Goal: Task Accomplishment & Management: Complete application form

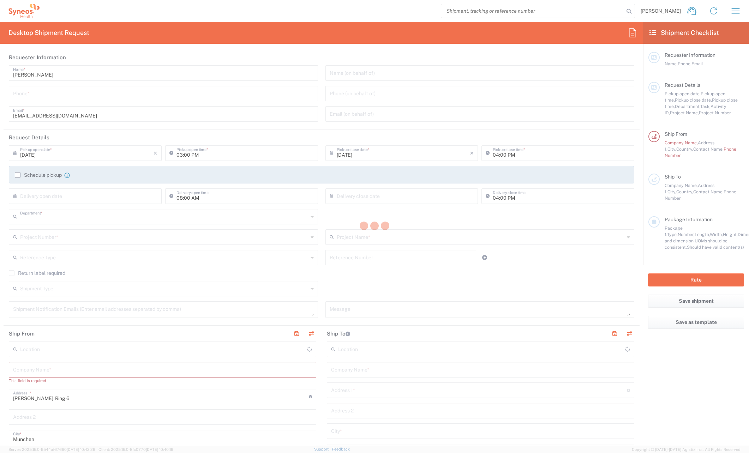
type input "8480"
type input "[GEOGRAPHIC_DATA]"
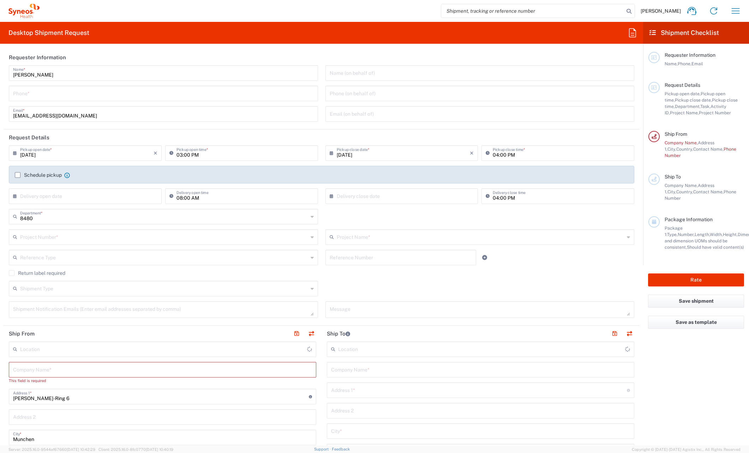
type input "Syneos Health Germany GMBH"
drag, startPoint x: 30, startPoint y: 345, endPoint x: 42, endPoint y: 346, distance: 12.4
click at [30, 345] on input "Syneos Health Germany GMBH" at bounding box center [163, 349] width 286 height 12
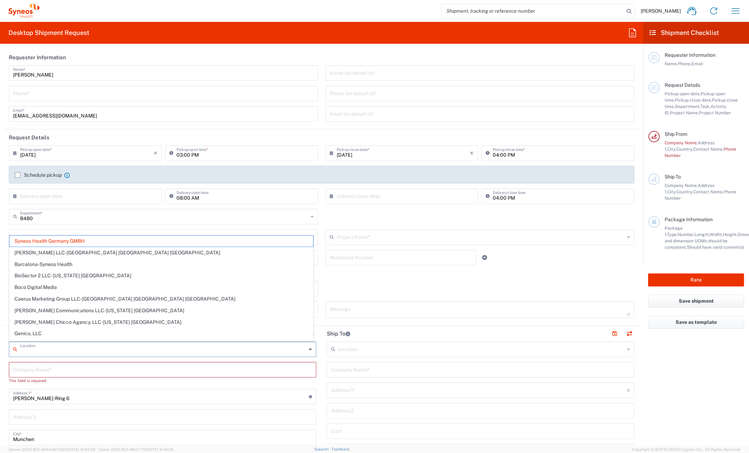
click at [58, 350] on input "text" at bounding box center [163, 349] width 286 height 12
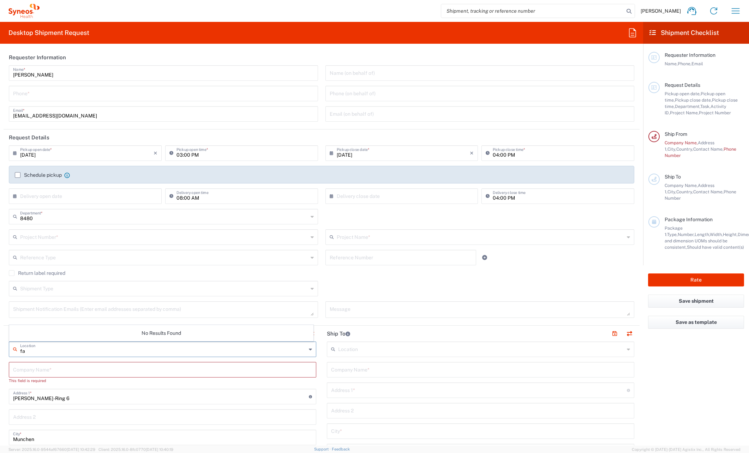
type input "f"
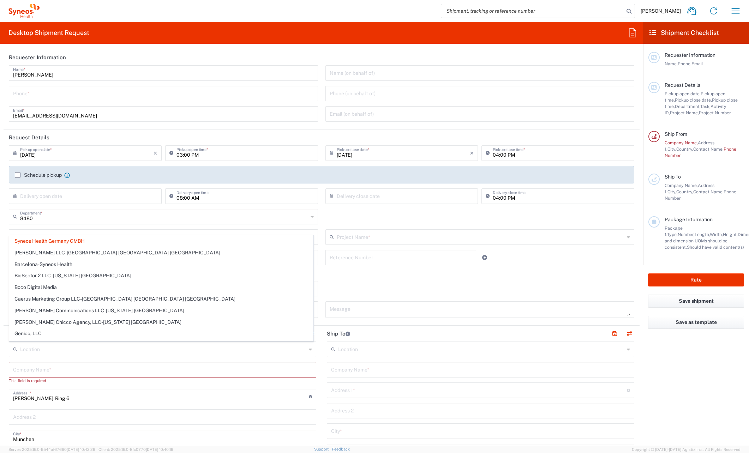
type input "Syneos Health Germany GMBH"
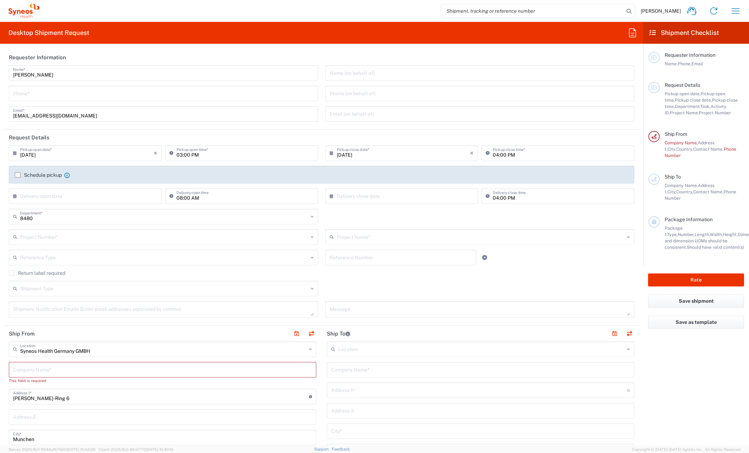
click at [26, 370] on input "text" at bounding box center [162, 369] width 299 height 12
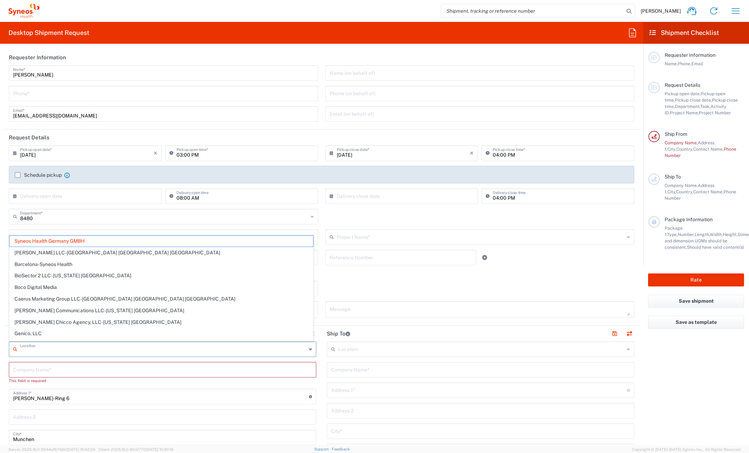
drag, startPoint x: 26, startPoint y: 370, endPoint x: 196, endPoint y: 351, distance: 171.5
click at [196, 351] on input "text" at bounding box center [163, 349] width 286 height 12
paste input "Farnborough"
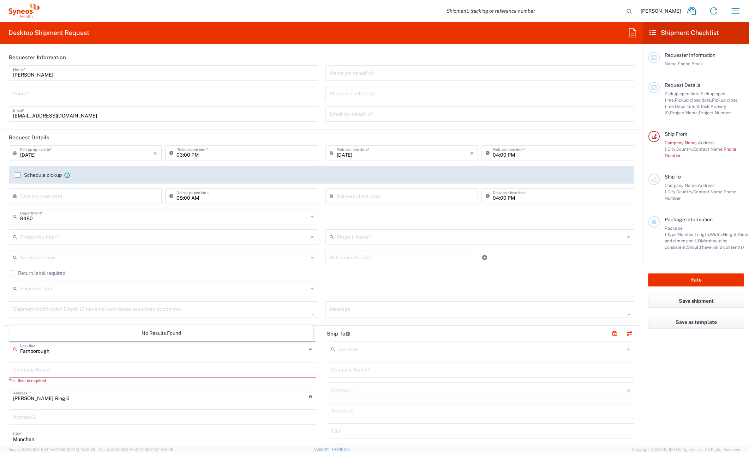
click at [196, 351] on input "Farnborough" at bounding box center [163, 349] width 286 height 12
type input "Farnborough"
click at [310, 352] on div "Farnborough Location" at bounding box center [162, 350] width 307 height 16
click at [309, 351] on icon at bounding box center [310, 349] width 3 height 11
drag, startPoint x: 70, startPoint y: 349, endPoint x: 11, endPoint y: 350, distance: 59.7
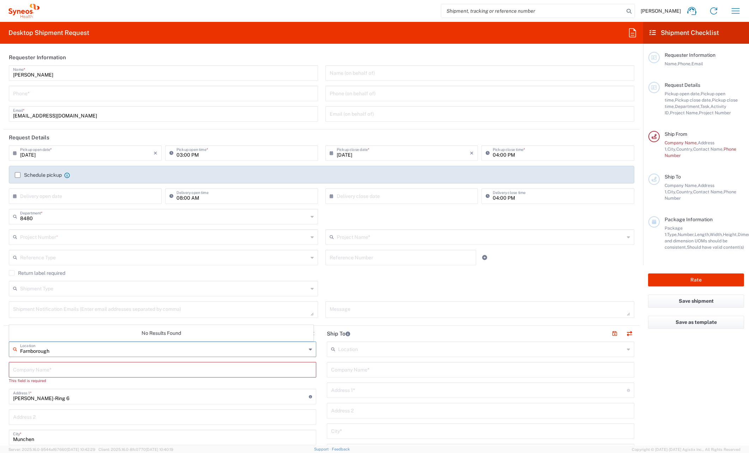
click at [11, 350] on div "Farnborough Location" at bounding box center [162, 350] width 307 height 16
click at [87, 365] on span "Syneos Health UK Limited" at bounding box center [161, 364] width 303 height 11
type input "Syneos Health UK Limited"
type input "[STREET_ADDRESS],"
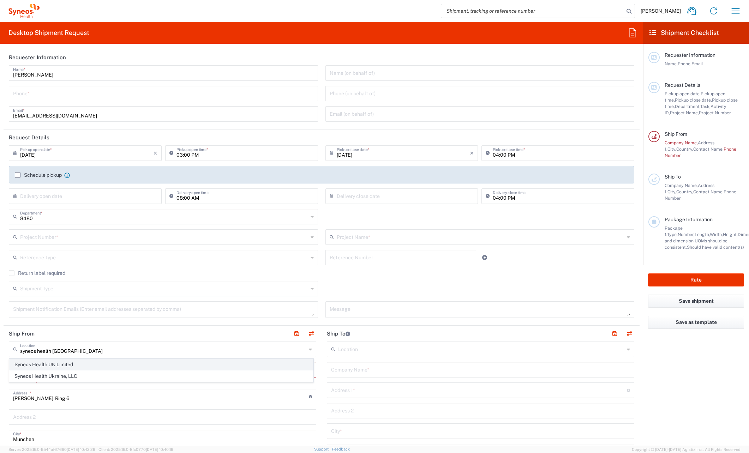
type input "[GEOGRAPHIC_DATA]"
type input "GU14 7BF"
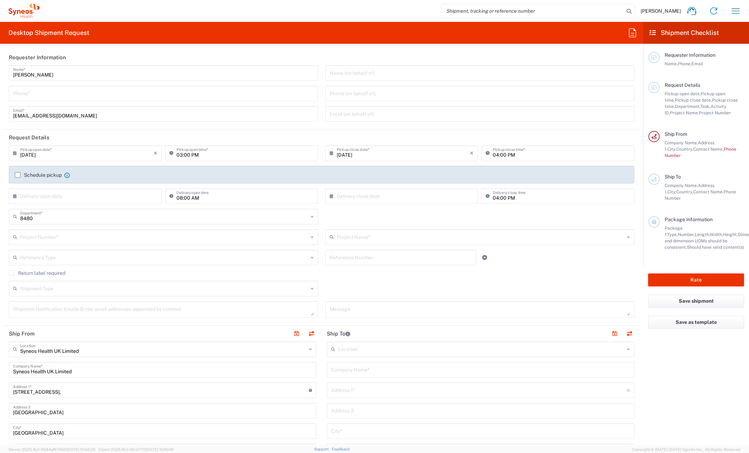
type input "[GEOGRAPHIC_DATA]"
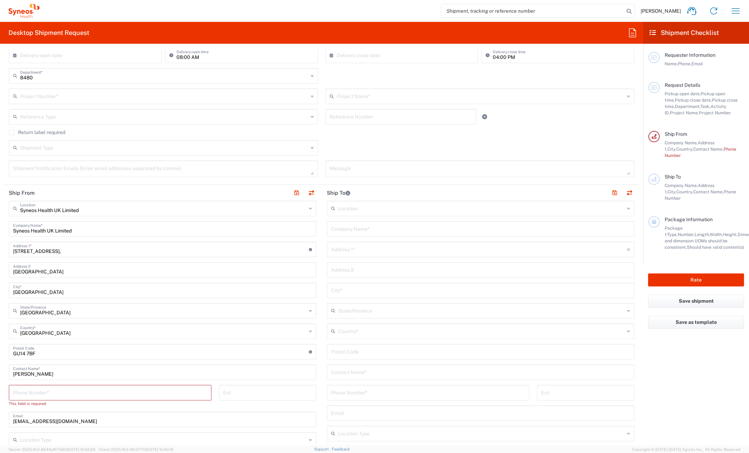
scroll to position [141, 0]
drag, startPoint x: 51, startPoint y: 371, endPoint x: 0, endPoint y: 377, distance: 51.8
click at [0, 377] on html "[PERSON_NAME] Home Shipment estimator Shipment tracking Desktop shipment reques…" at bounding box center [374, 226] width 749 height 453
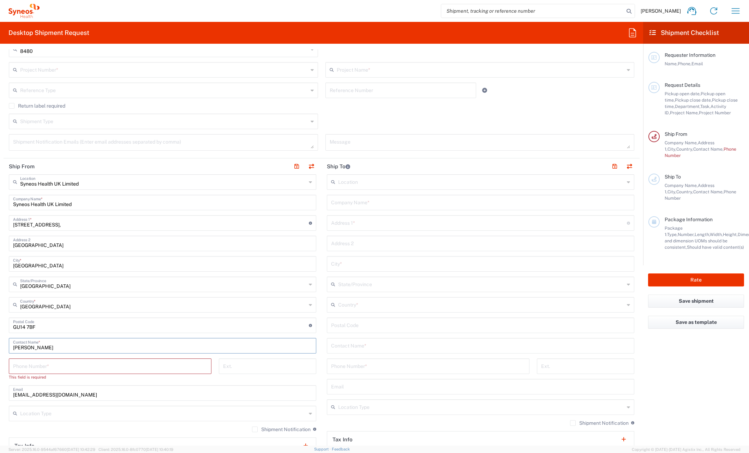
scroll to position [212, 0]
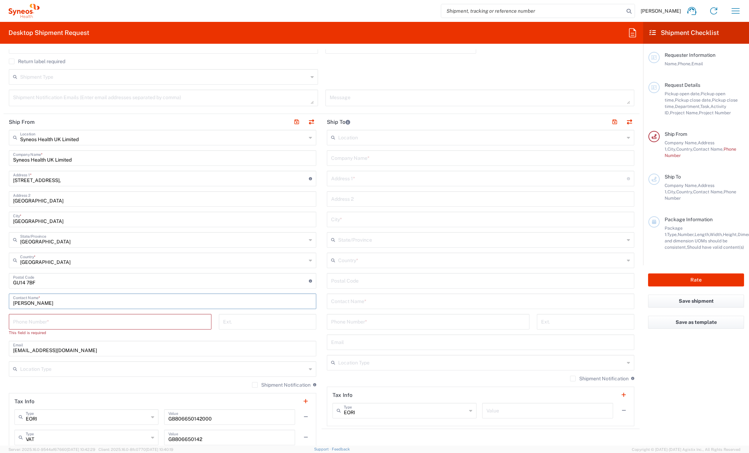
type input "[PERSON_NAME]"
click at [8, 360] on main "Syneos Health UK Limited Location Syneos Health UK Limited [PERSON_NAME] LLC-[G…" at bounding box center [163, 302] width 318 height 344
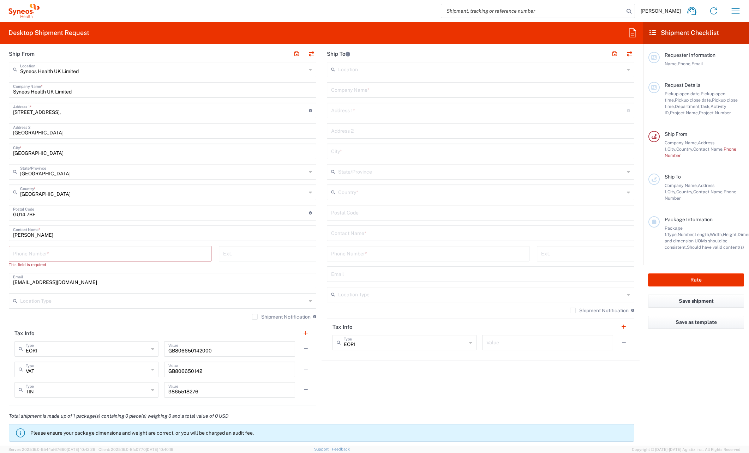
scroll to position [247, 0]
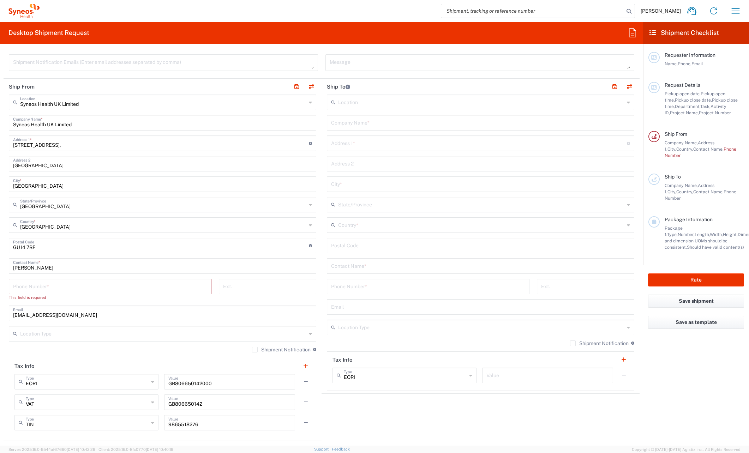
drag, startPoint x: 54, startPoint y: 317, endPoint x: 59, endPoint y: 317, distance: 4.9
click at [54, 317] on input "[EMAIL_ADDRESS][DOMAIN_NAME]" at bounding box center [162, 313] width 299 height 12
drag, startPoint x: 92, startPoint y: 315, endPoint x: 88, endPoint y: 315, distance: 3.9
click at [89, 315] on input "[EMAIL_ADDRESS][DOMAIN_NAME]" at bounding box center [162, 313] width 299 height 12
drag, startPoint x: 85, startPoint y: 314, endPoint x: -37, endPoint y: 312, distance: 121.8
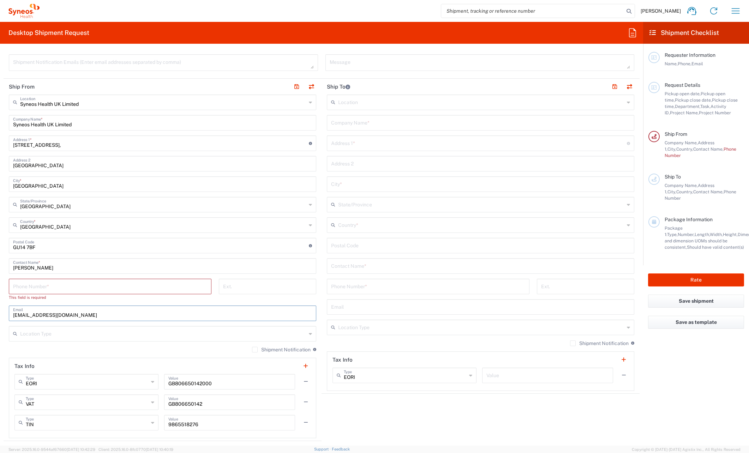
click at [0, 312] on html "[PERSON_NAME] Home Shipment estimator Shipment tracking Desktop shipment reques…" at bounding box center [374, 226] width 749 height 453
paste input "[PERSON_NAME].[PERSON_NAME]"
type input "[PERSON_NAME][EMAIL_ADDRESS][PERSON_NAME][DOMAIN_NAME]"
click at [697, 357] on agx-form-checklist "Shipment Checklist Requester Information Name, Phone, Email Request Details Pic…" at bounding box center [696, 234] width 106 height 424
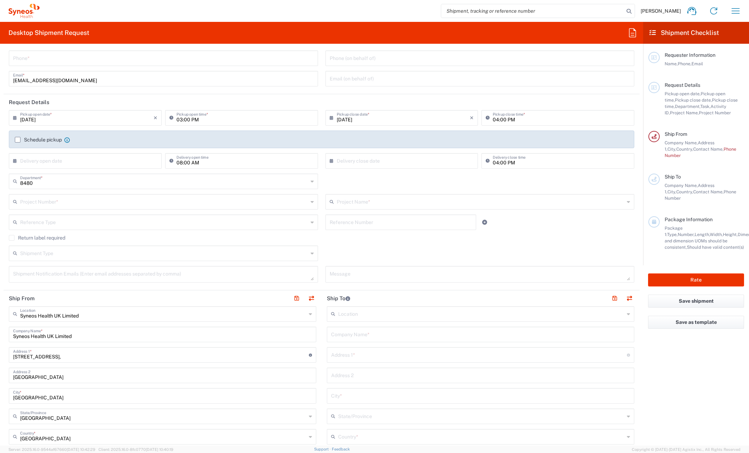
scroll to position [0, 0]
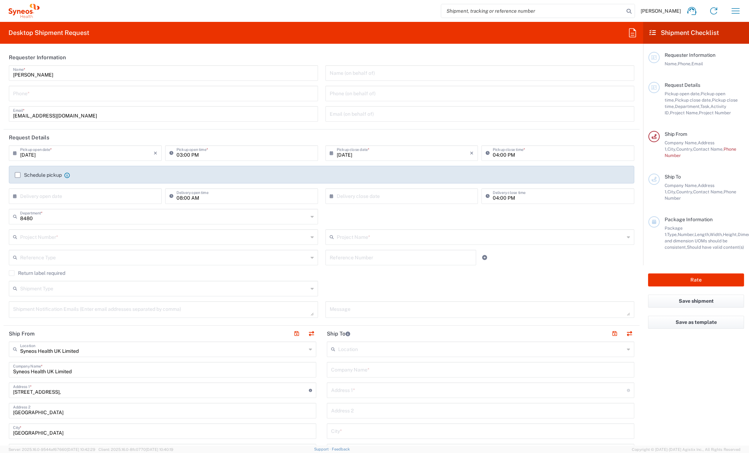
click at [96, 151] on input "[DATE]" at bounding box center [86, 152] width 133 height 12
click at [86, 203] on span "13" at bounding box center [86, 207] width 10 height 10
type input "[DATE]"
click at [459, 151] on input "text" at bounding box center [403, 152] width 133 height 12
click at [446, 131] on header "Request Details" at bounding box center [322, 138] width 636 height 16
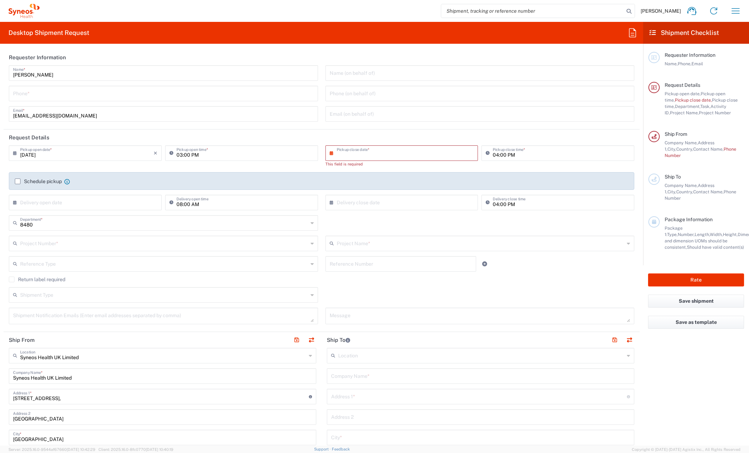
click at [425, 155] on input "text" at bounding box center [403, 152] width 133 height 12
click at [325, 151] on div "× Pickup close date *" at bounding box center [401, 153] width 153 height 16
click at [330, 151] on icon at bounding box center [333, 153] width 7 height 11
click at [410, 206] on span "14" at bounding box center [410, 207] width 10 height 10
type input "[DATE]"
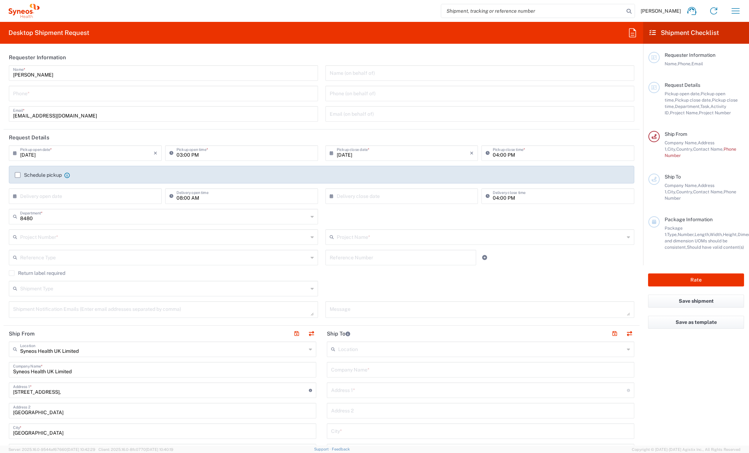
click at [63, 193] on input "text" at bounding box center [86, 195] width 133 height 12
click at [96, 249] on span "14" at bounding box center [96, 250] width 10 height 10
type input "[DATE]"
click at [378, 196] on input "text" at bounding box center [403, 195] width 133 height 12
click at [373, 260] on span "17" at bounding box center [370, 260] width 10 height 10
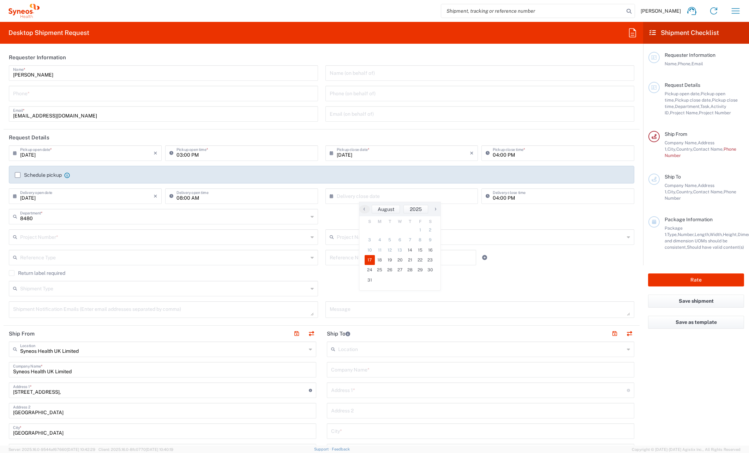
type input "[DATE]"
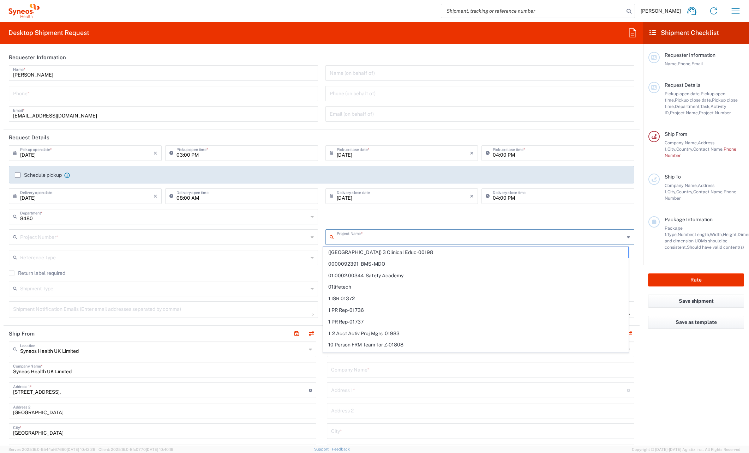
click at [374, 242] on input "text" at bounding box center [481, 236] width 288 height 12
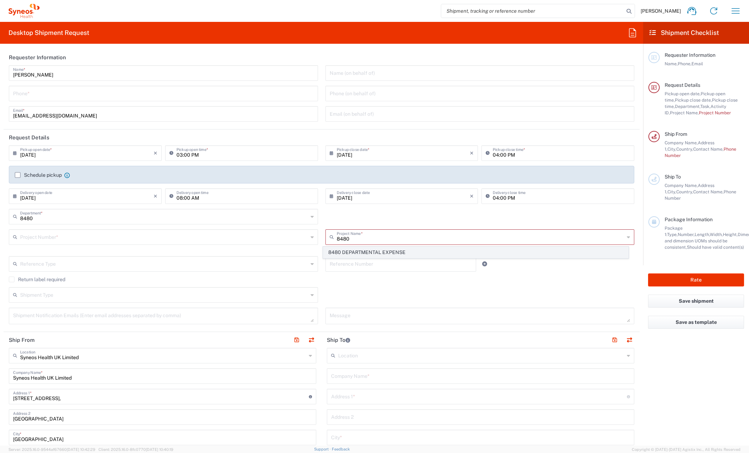
click at [372, 251] on span "8480 DEPARTMENTAL EXPENSE" at bounding box center [475, 252] width 305 height 11
type input "8480 DEPARTMENTAL EXPENSE"
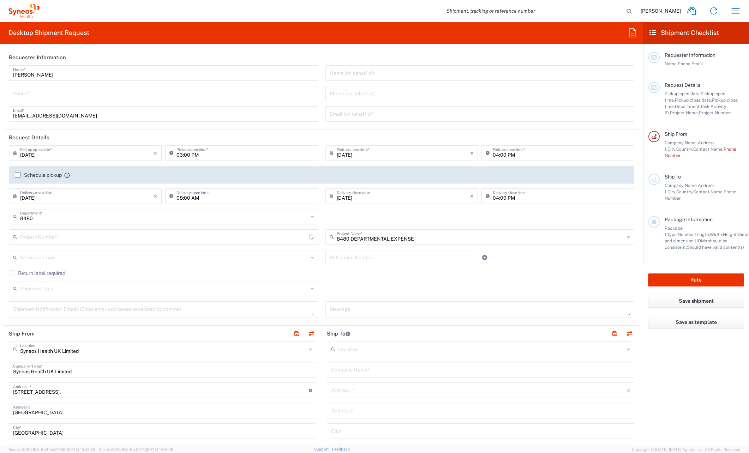
type input "8480 DEPARTMENTAL EXPENSE"
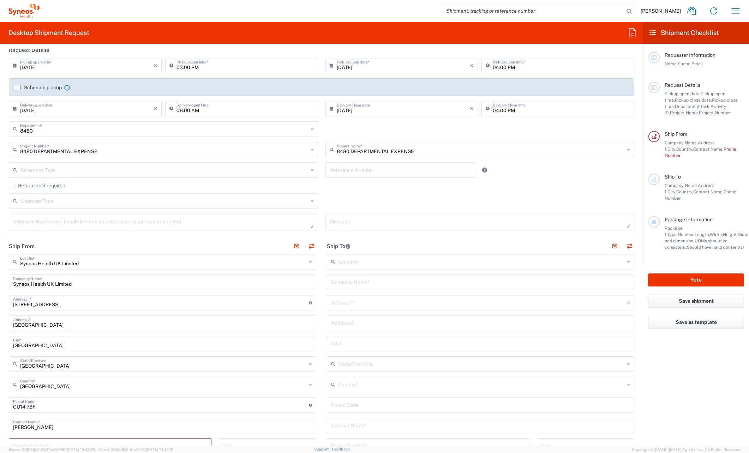
scroll to position [106, 0]
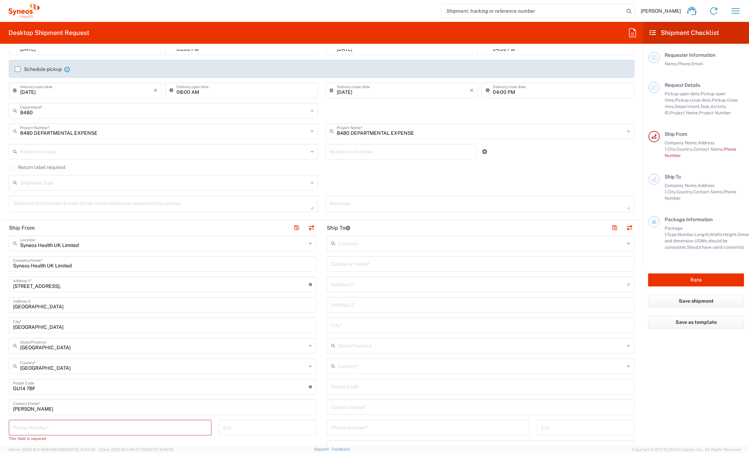
click at [318, 372] on main "Syneos Health UK Limited Location Syneos Health UK Limited [PERSON_NAME] LLC-[G…" at bounding box center [163, 408] width 318 height 344
click at [349, 264] on input "text" at bounding box center [480, 263] width 299 height 12
paste input "[PERSON_NAME]"
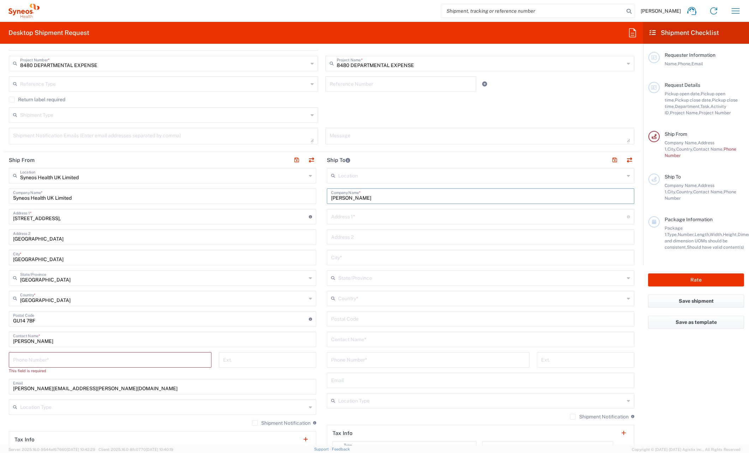
scroll to position [176, 0]
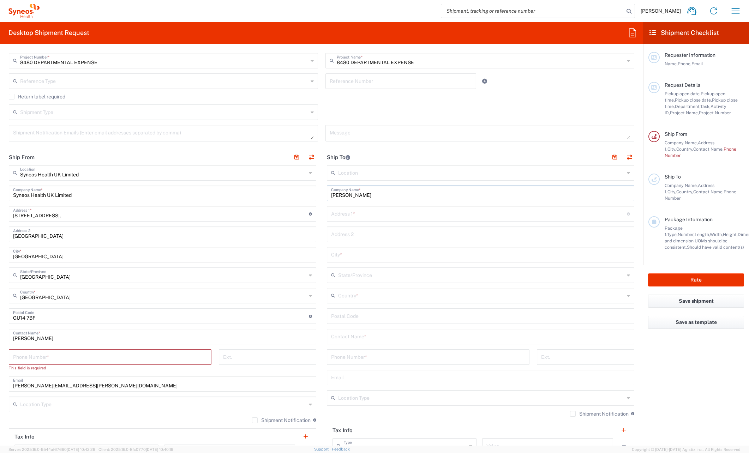
type input "[PERSON_NAME]"
click at [350, 339] on input "text" at bounding box center [480, 336] width 299 height 12
paste input "[PERSON_NAME]"
type input "[PERSON_NAME]"
click at [344, 213] on input "text" at bounding box center [479, 213] width 296 height 12
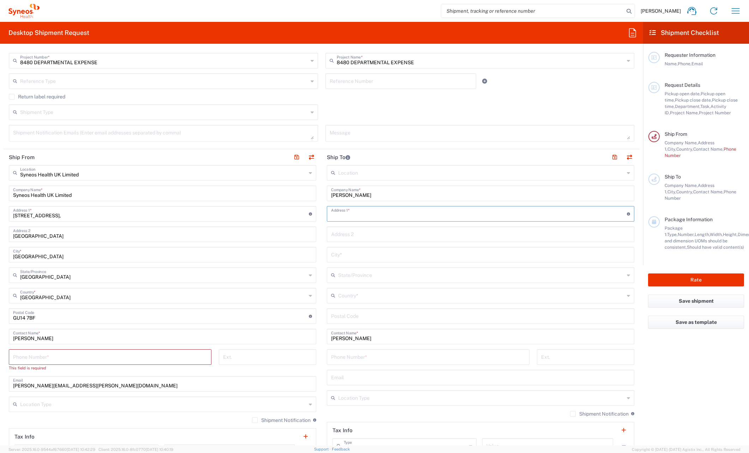
paste input "[STREET_ADDRESS]"
type input "[STREET_ADDRESS]"
drag, startPoint x: 354, startPoint y: 236, endPoint x: 359, endPoint y: 237, distance: 4.6
click at [354, 236] on input "text" at bounding box center [480, 234] width 299 height 12
click at [337, 254] on input "text" at bounding box center [480, 254] width 299 height 12
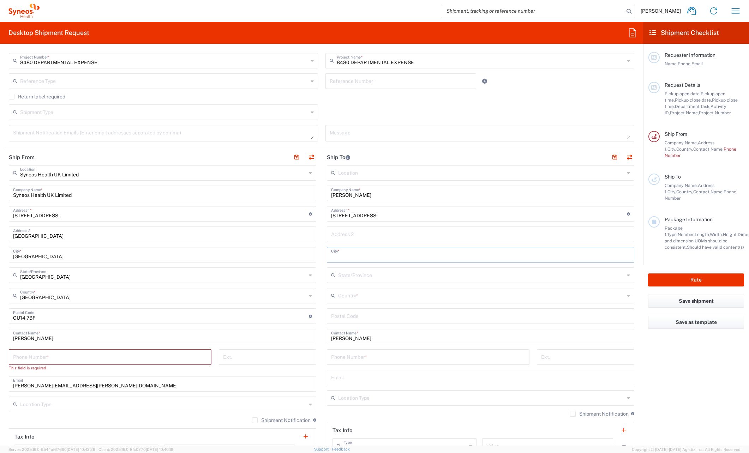
paste input "[GEOGRAPHIC_DATA]"
drag, startPoint x: 344, startPoint y: 254, endPoint x: 328, endPoint y: 255, distance: 16.2
click at [328, 255] on div "[GEOGRAPHIC_DATA] *" at bounding box center [480, 255] width 307 height 16
type input "[GEOGRAPHIC_DATA]"
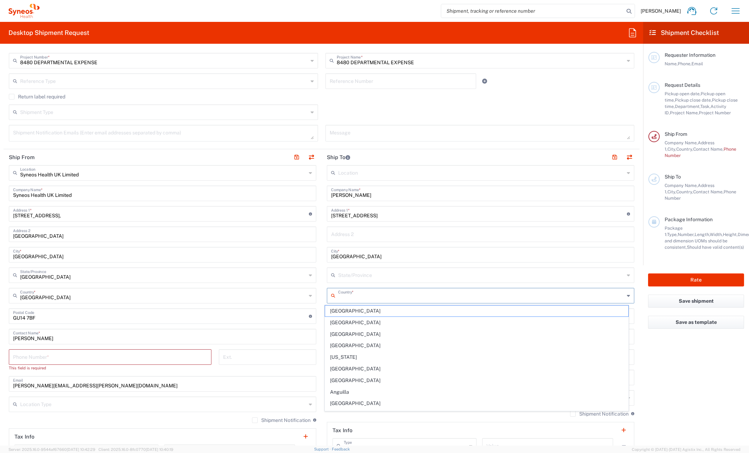
click at [367, 290] on input "text" at bounding box center [481, 295] width 286 height 12
click at [365, 297] on input "ge" at bounding box center [481, 295] width 286 height 12
type input "[GEOGRAPHIC_DATA]"
type input "Sender/Shipper"
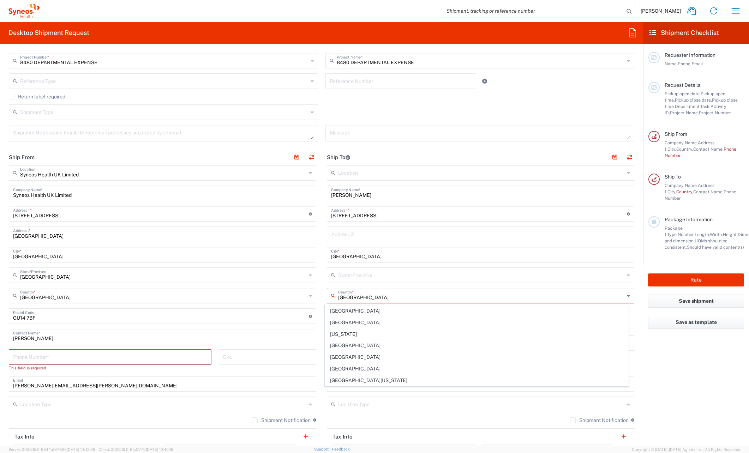
type input "Delivery Duty Paid"
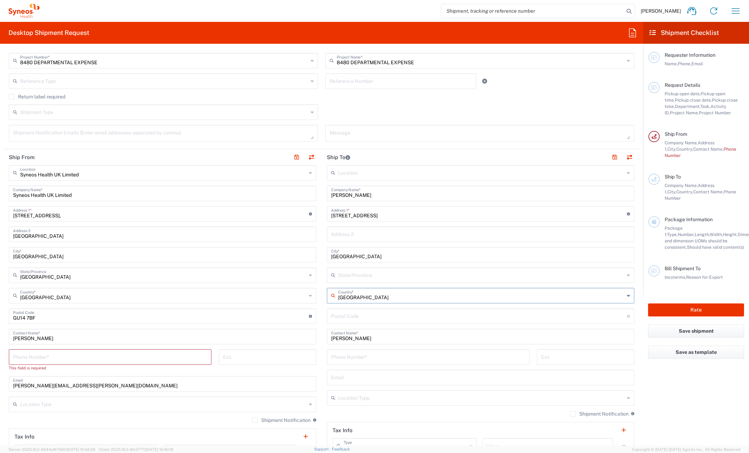
drag, startPoint x: 363, startPoint y: 297, endPoint x: 324, endPoint y: 297, distance: 39.2
click at [327, 297] on div "Algeria Country *" at bounding box center [480, 296] width 307 height 16
click at [339, 320] on span "[GEOGRAPHIC_DATA]" at bounding box center [476, 322] width 303 height 11
type input "[GEOGRAPHIC_DATA]"
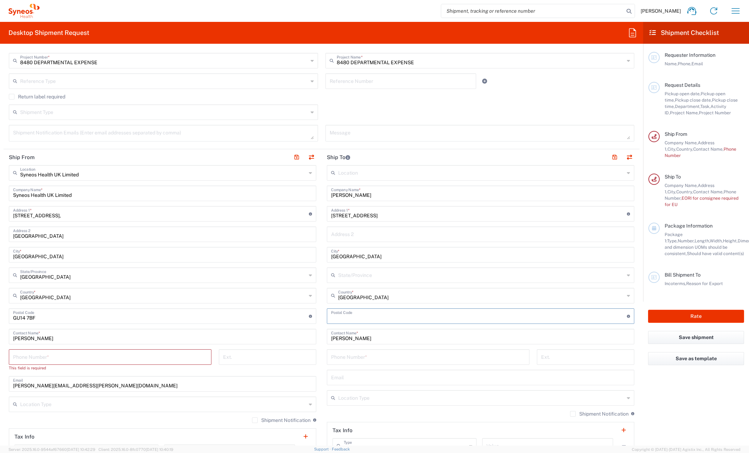
click at [353, 319] on input "undefined" at bounding box center [479, 315] width 296 height 12
paste input "76149"
type input "76149"
click at [321, 271] on main "Location [PERSON_NAME] LLC-[GEOGRAPHIC_DATA] [GEOGRAPHIC_DATA] [GEOGRAPHIC_DATA…" at bounding box center [480, 316] width 318 height 303
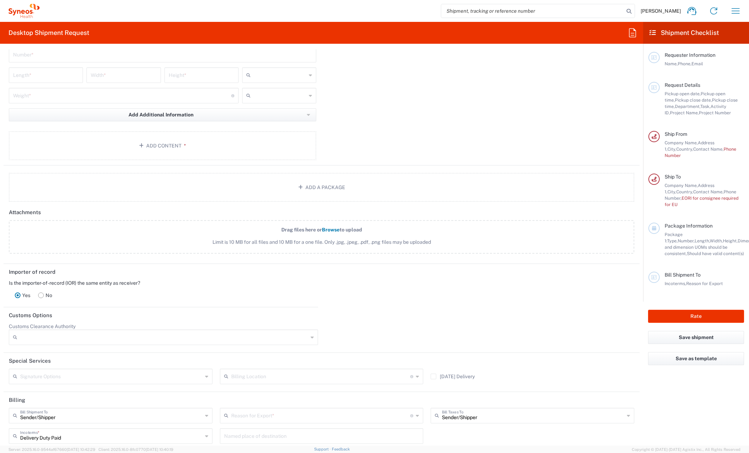
scroll to position [767, 0]
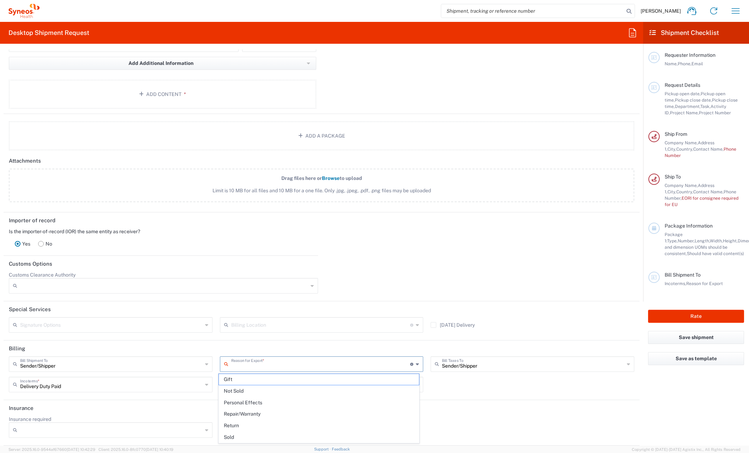
click at [272, 367] on input "text" at bounding box center [320, 363] width 179 height 12
click at [243, 405] on span "Personal Effects" at bounding box center [319, 402] width 200 height 11
type input "Personal Effects"
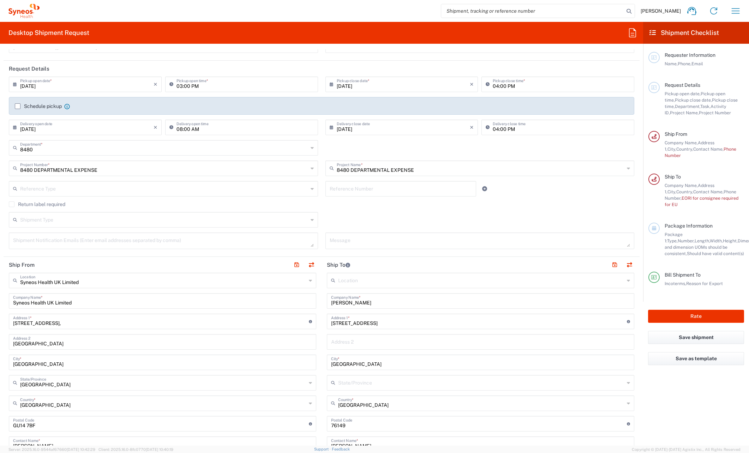
scroll to position [106, 0]
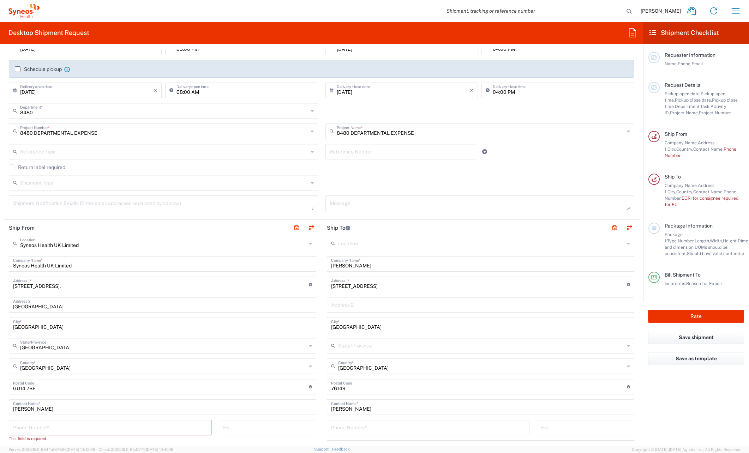
click at [136, 204] on textarea at bounding box center [163, 204] width 301 height 12
type textarea "[EMAIL_ADDRESS][DOMAIN_NAME]"
click at [323, 174] on div "Return label required" at bounding box center [321, 169] width 625 height 11
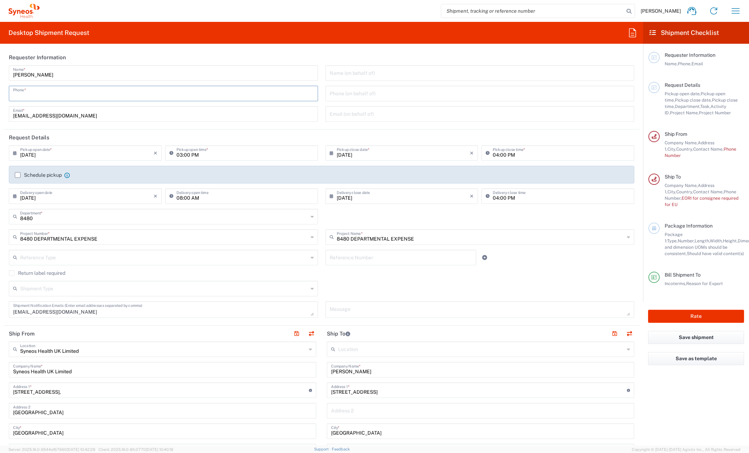
click at [93, 93] on input "tel" at bounding box center [163, 93] width 301 height 12
click at [28, 93] on input "tel" at bounding box center [163, 93] width 301 height 12
type input "0171457023"
click at [104, 56] on header "Requester Information" at bounding box center [322, 57] width 636 height 16
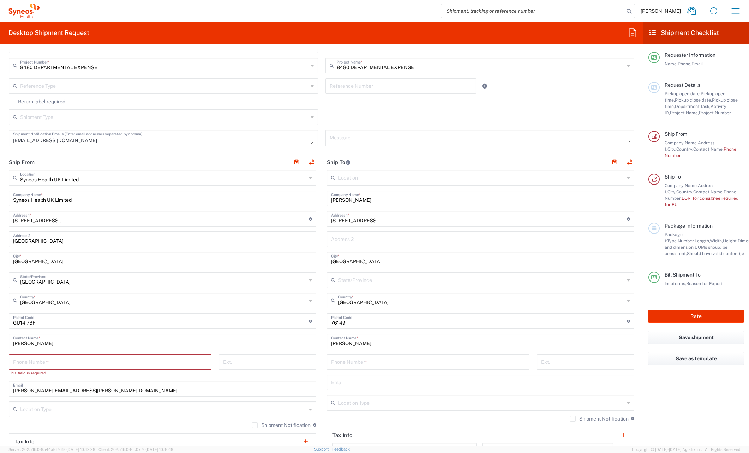
scroll to position [176, 0]
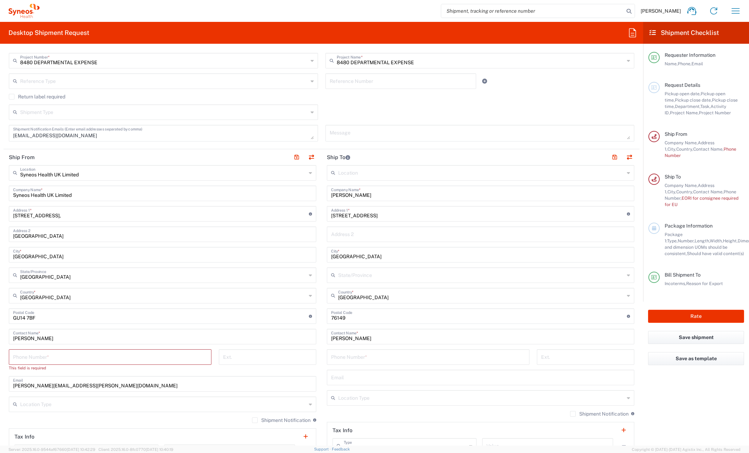
click at [63, 216] on input "[STREET_ADDRESS]," at bounding box center [161, 213] width 296 height 12
type input "[STREET_ADDRESS]"
type input "[STREET_ADDRESS],"
click at [89, 158] on header "Ship From" at bounding box center [163, 157] width 318 height 16
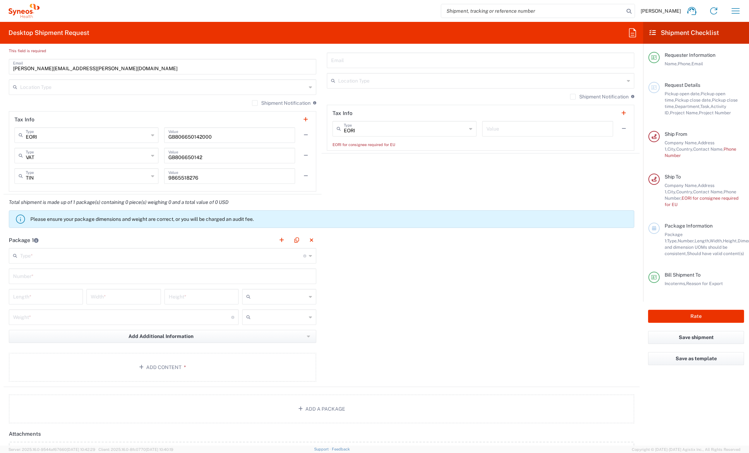
scroll to position [494, 0]
click at [58, 302] on div "Length *" at bounding box center [46, 297] width 74 height 16
click at [57, 253] on input "text" at bounding box center [161, 255] width 283 height 12
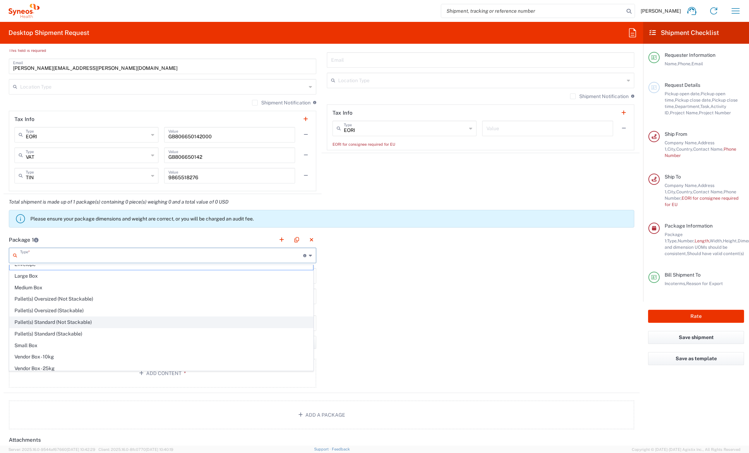
scroll to position [0, 0]
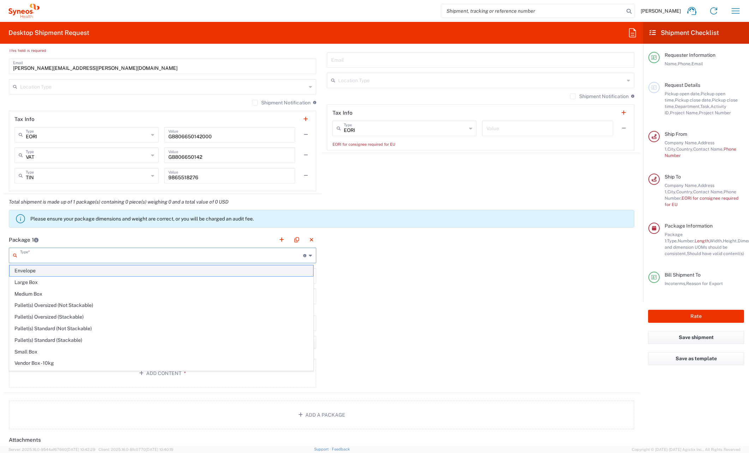
click at [45, 271] on span "Envelope" at bounding box center [161, 270] width 303 height 11
type input "Envelope"
type input "1"
type input "9.5"
type input "12.5"
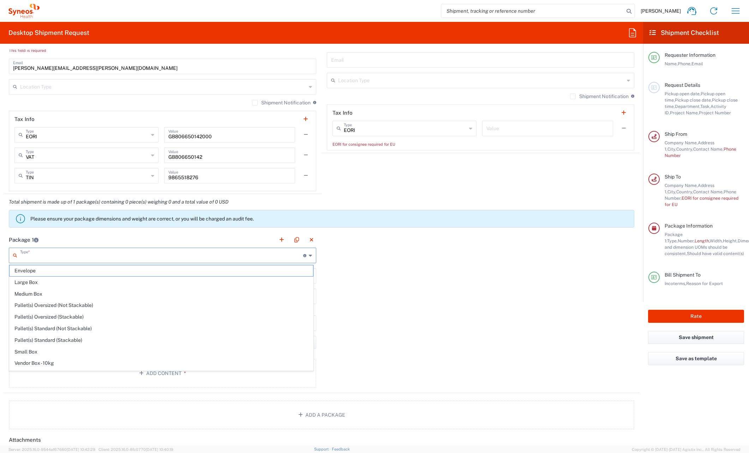
type input "0.25"
type input "in"
type input "0.45"
click at [269, 260] on input "Envelope" at bounding box center [161, 255] width 283 height 12
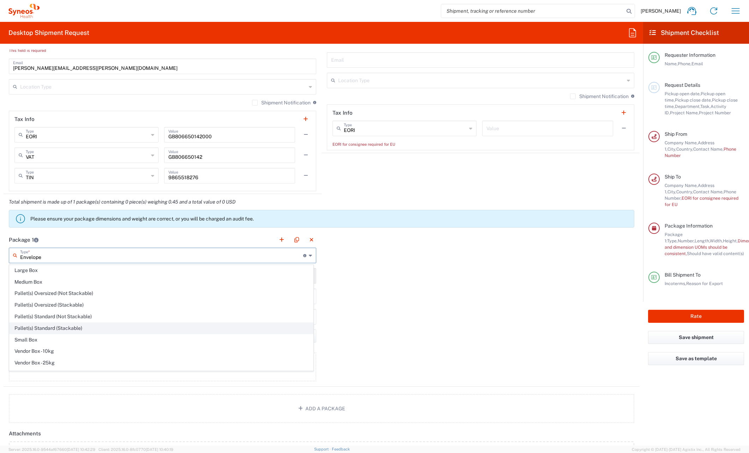
scroll to position [22, 0]
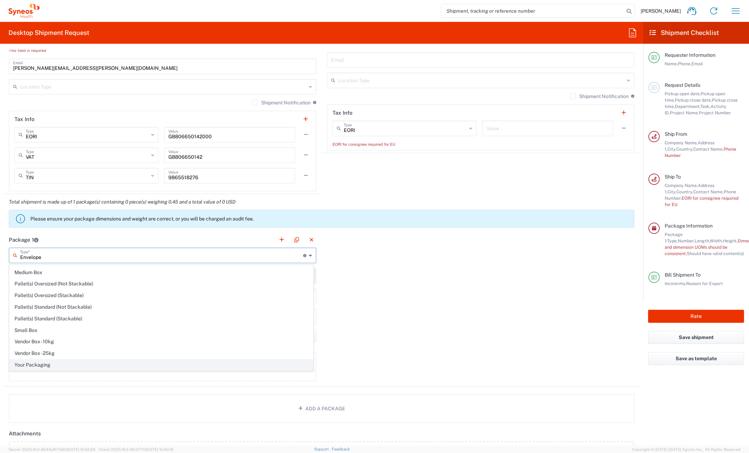
click at [22, 367] on span "Your Packaging" at bounding box center [161, 365] width 303 height 11
type input "Your Packaging"
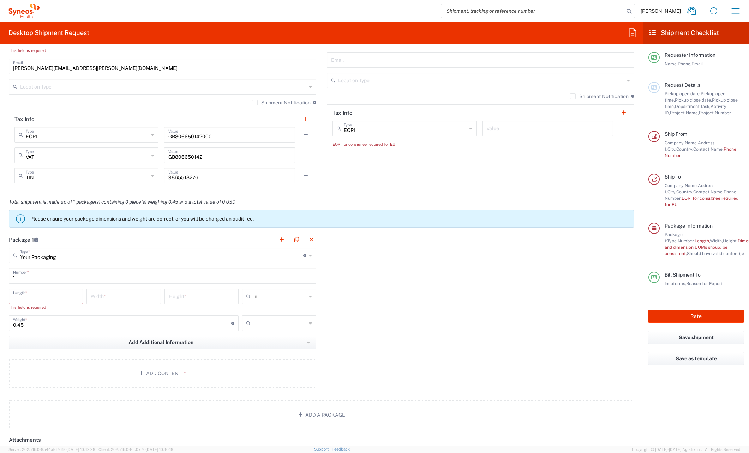
click at [23, 297] on input "number" at bounding box center [46, 296] width 66 height 12
type input "33"
click at [107, 293] on input "number" at bounding box center [124, 296] width 66 height 12
type input "25"
click at [209, 293] on input "number" at bounding box center [202, 296] width 66 height 12
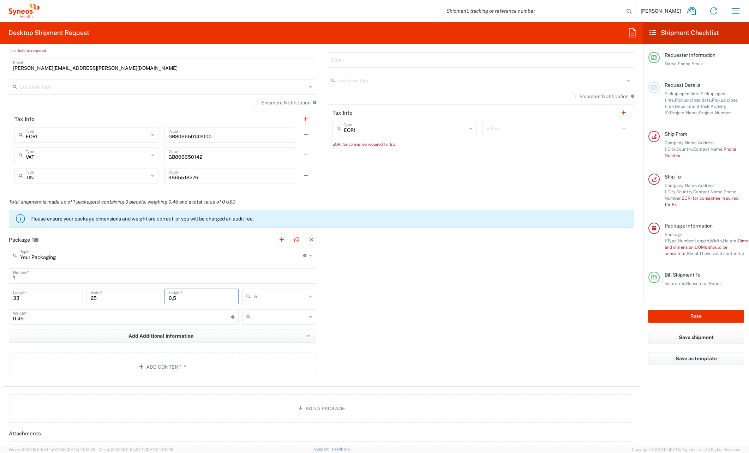
type input "0.5"
drag, startPoint x: 491, startPoint y: 307, endPoint x: 299, endPoint y: 297, distance: 192.2
click at [490, 307] on div "Package 1 Your Packaging Type * Material used to package goods Envelope Large B…" at bounding box center [322, 309] width 636 height 155
click at [263, 300] on input "text" at bounding box center [279, 296] width 53 height 11
drag, startPoint x: 250, startPoint y: 325, endPoint x: 423, endPoint y: 310, distance: 173.2
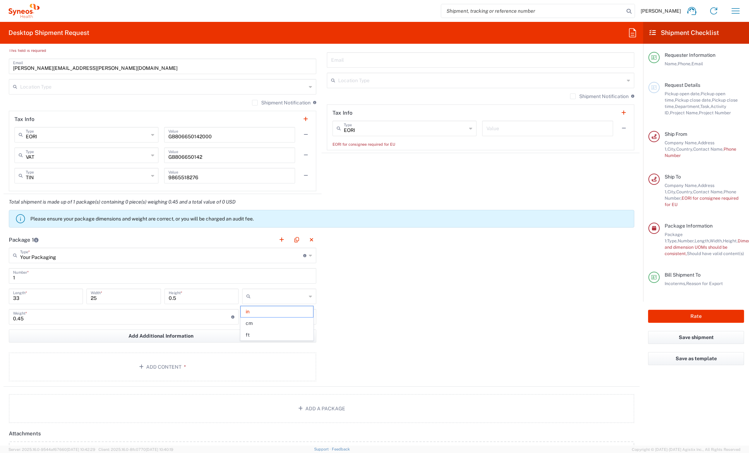
click at [251, 325] on span "cm" at bounding box center [277, 323] width 72 height 11
type input "83.82"
type input "63.5"
type input "1.27"
type input "cm"
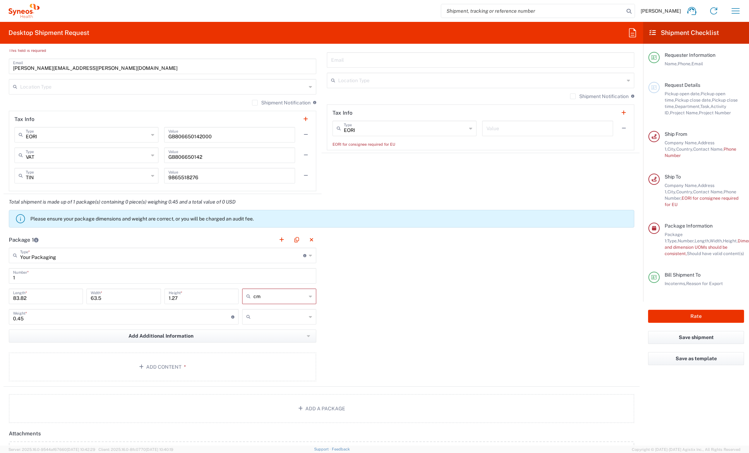
click at [479, 306] on div "Package 1 Your Packaging Type * Material used to package goods Envelope Large B…" at bounding box center [322, 309] width 636 height 155
click at [78, 322] on input "0.45" at bounding box center [122, 316] width 218 height 12
type input "0.2"
click at [284, 319] on input "text" at bounding box center [279, 316] width 53 height 11
click at [271, 331] on span "kgs" at bounding box center [277, 332] width 72 height 11
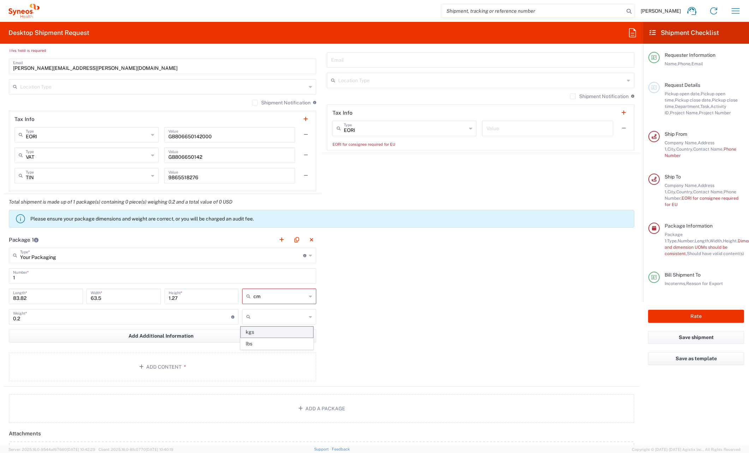
type input "kgs"
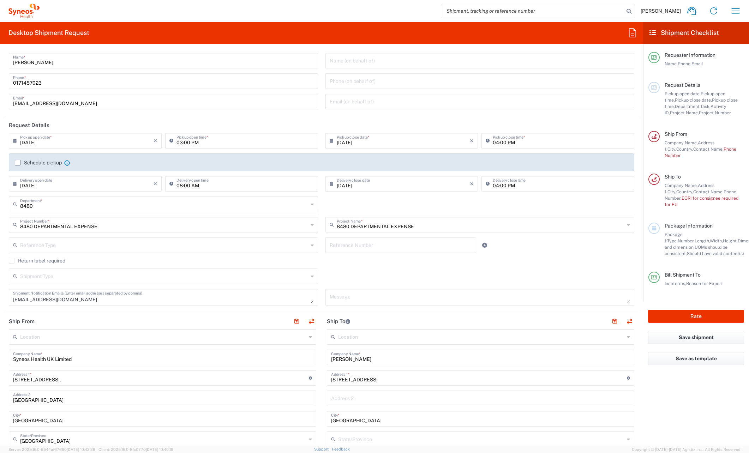
scroll to position [0, 0]
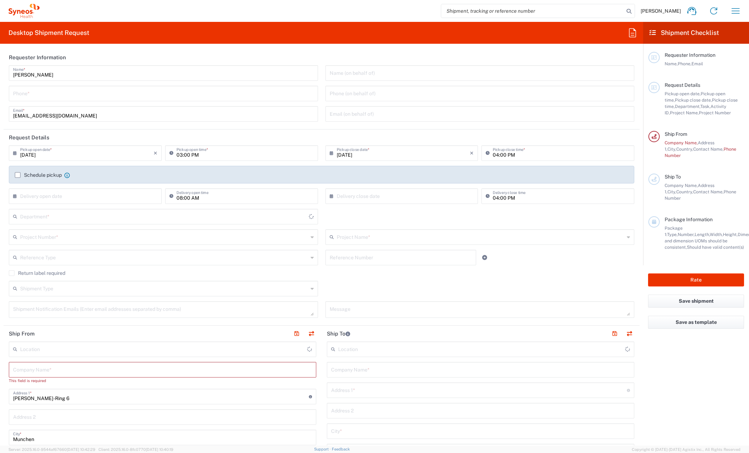
type input "Germany"
type input "8480"
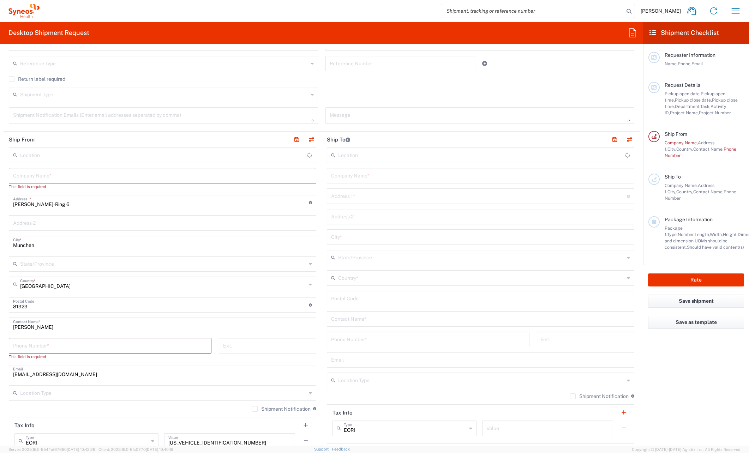
type input "Syneos Health Germany GMBH"
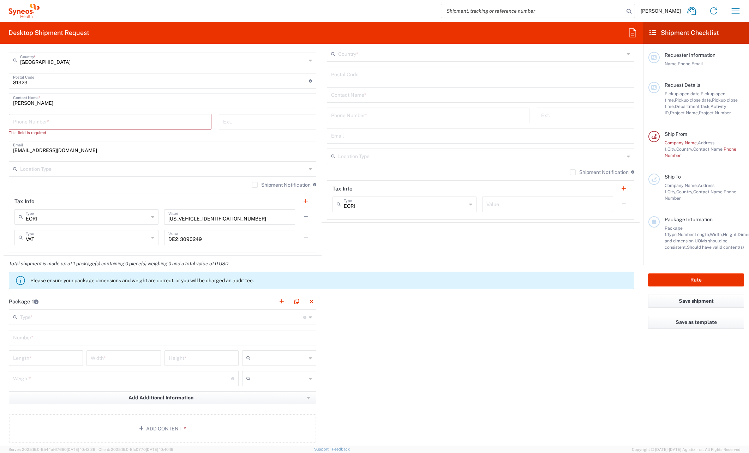
scroll to position [459, 0]
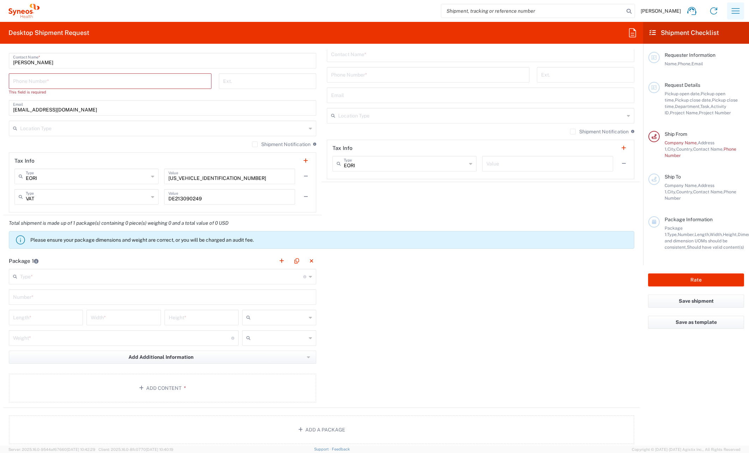
click at [742, 11] on button "button" at bounding box center [735, 10] width 17 height 17
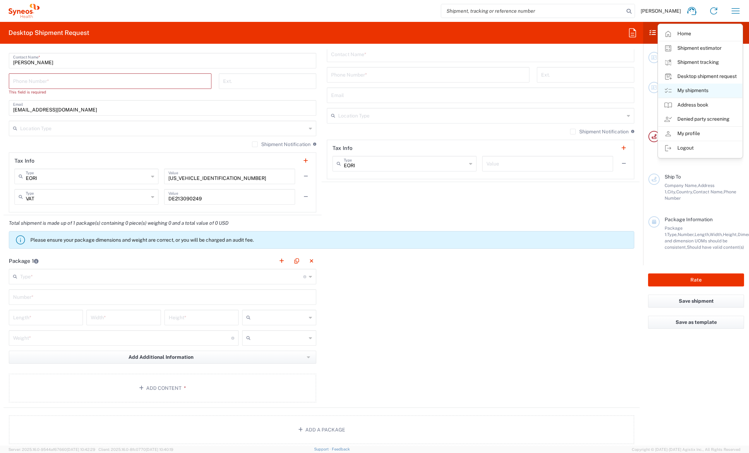
click at [686, 89] on link "My shipments" at bounding box center [700, 91] width 84 height 14
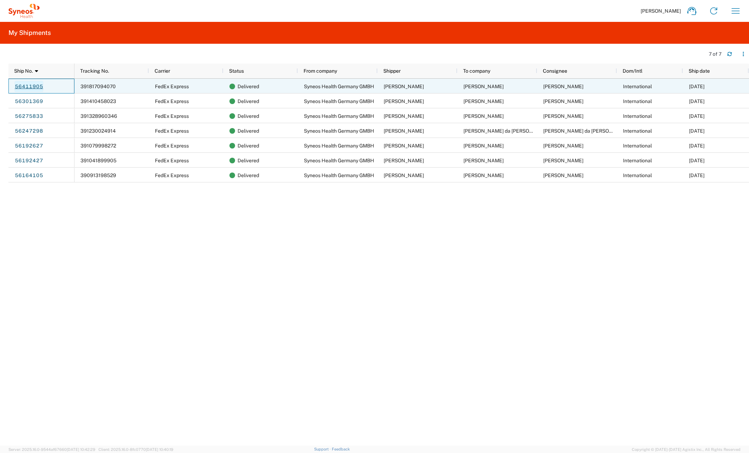
click at [36, 85] on link "56411905" at bounding box center [28, 86] width 29 height 11
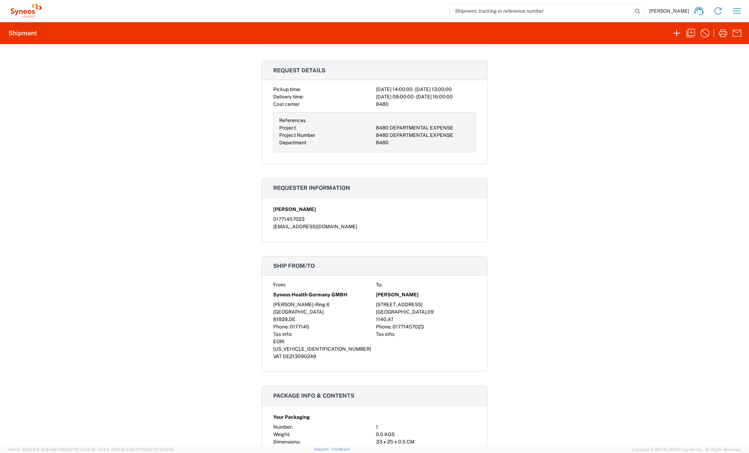
scroll to position [388, 0]
